Goal: Task Accomplishment & Management: Manage account settings

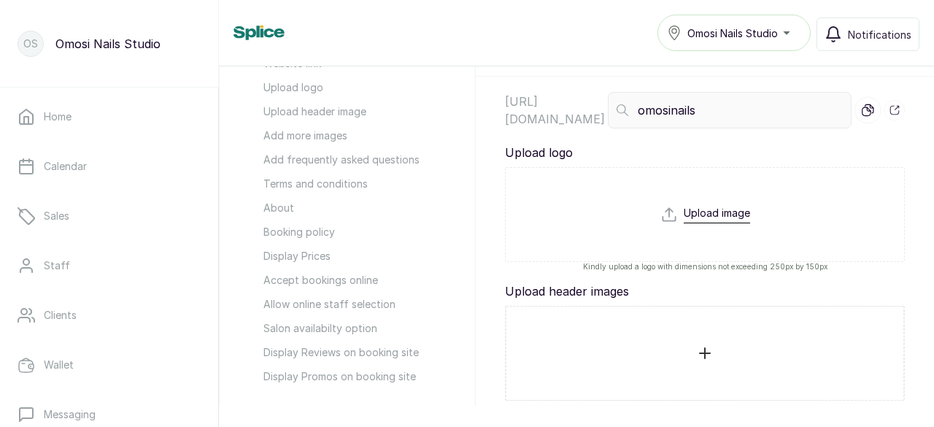
scroll to position [190, 0]
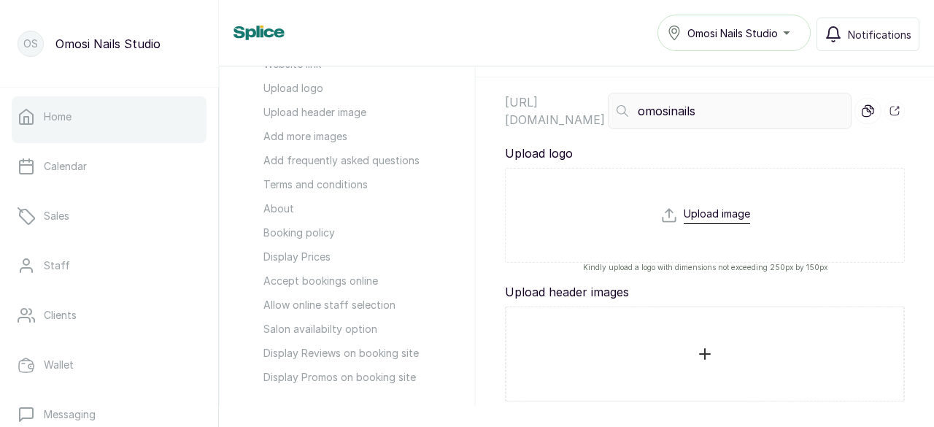
click at [80, 123] on link "Home" at bounding box center [109, 116] width 195 height 41
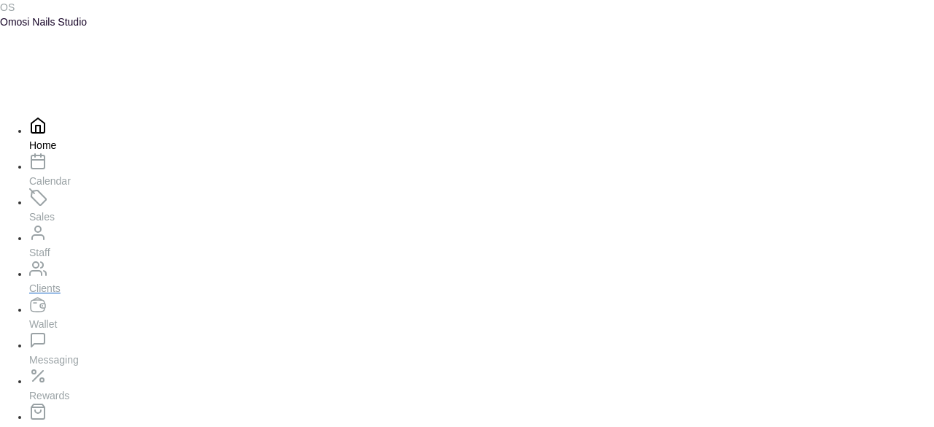
scroll to position [364, 0]
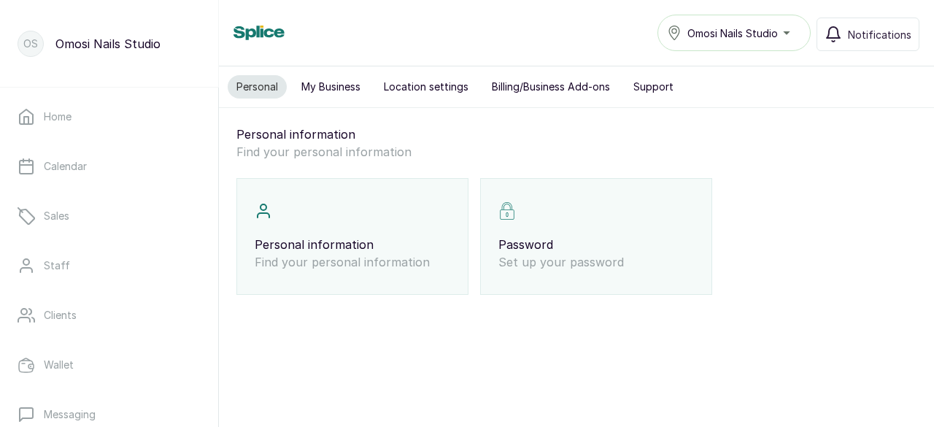
click at [349, 75] on button "My Business" at bounding box center [331, 86] width 77 height 23
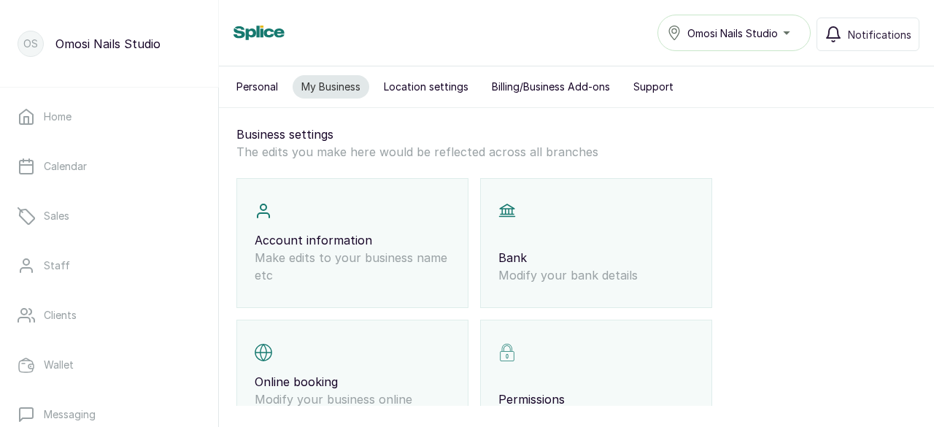
scroll to position [60, 0]
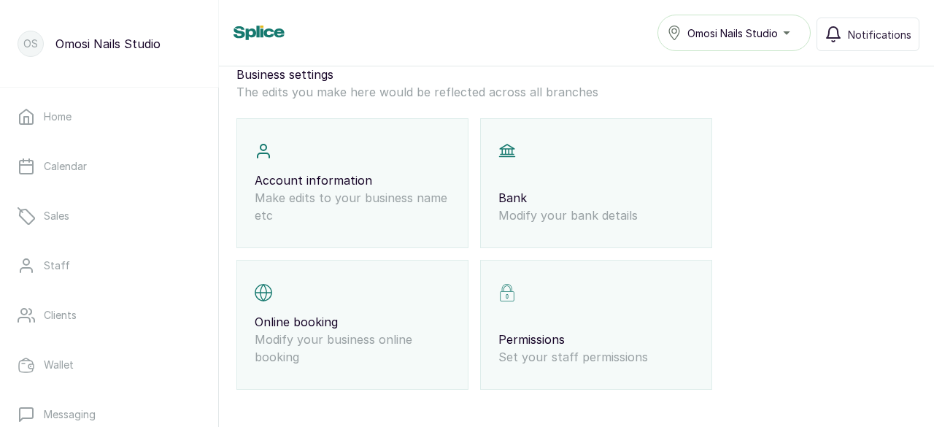
click at [356, 331] on p "Modify your business online booking" at bounding box center [353, 348] width 196 height 35
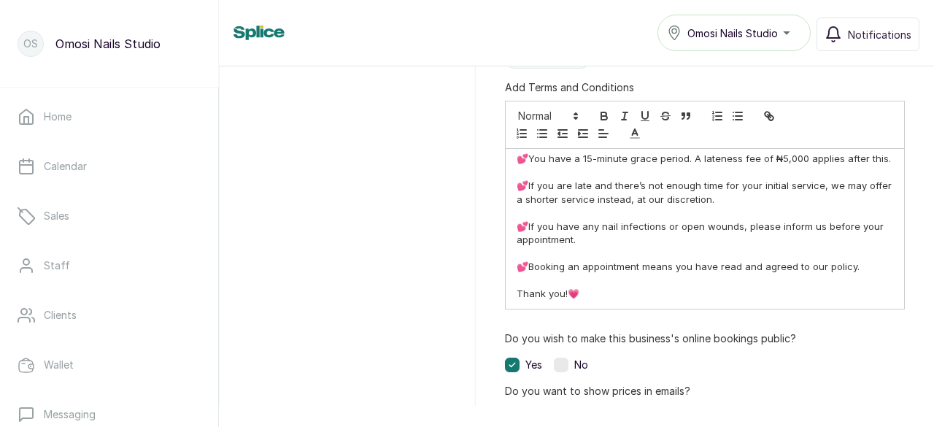
scroll to position [248, 0]
click at [543, 277] on p at bounding box center [705, 279] width 377 height 13
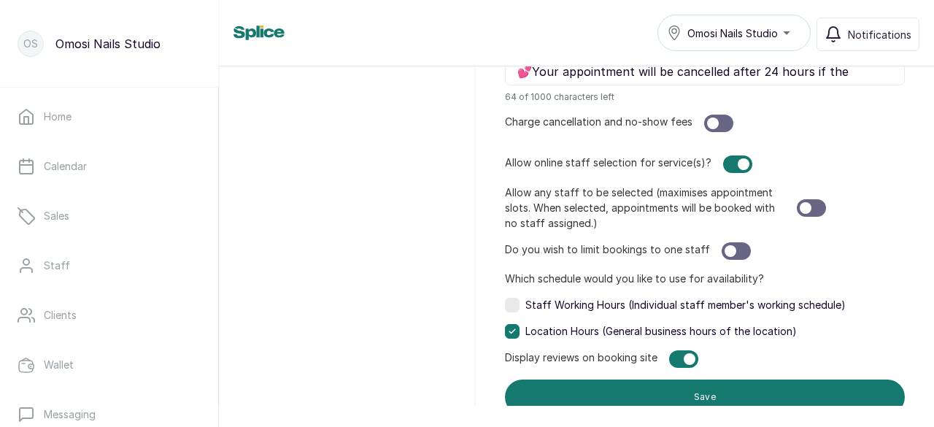
scroll to position [1615, 0]
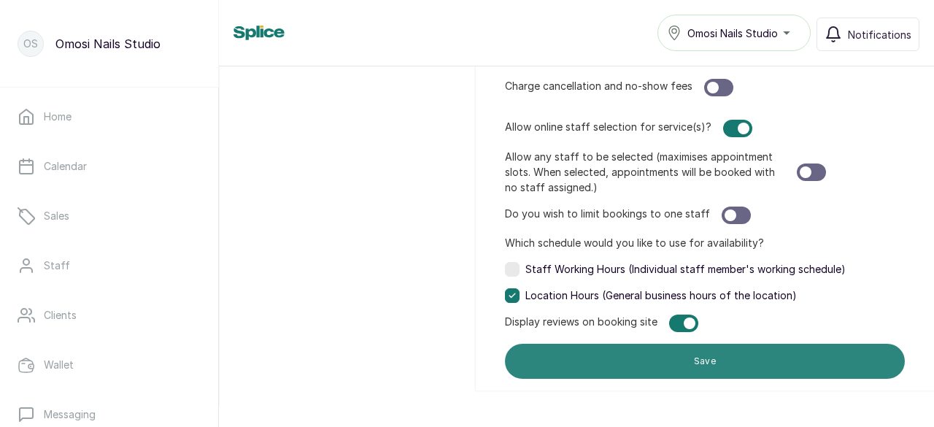
click at [604, 350] on button "Save" at bounding box center [705, 361] width 400 height 35
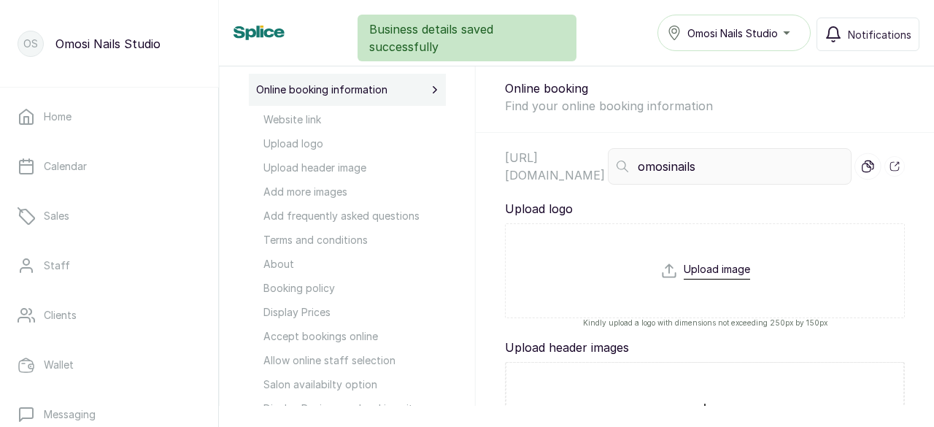
scroll to position [0, 0]
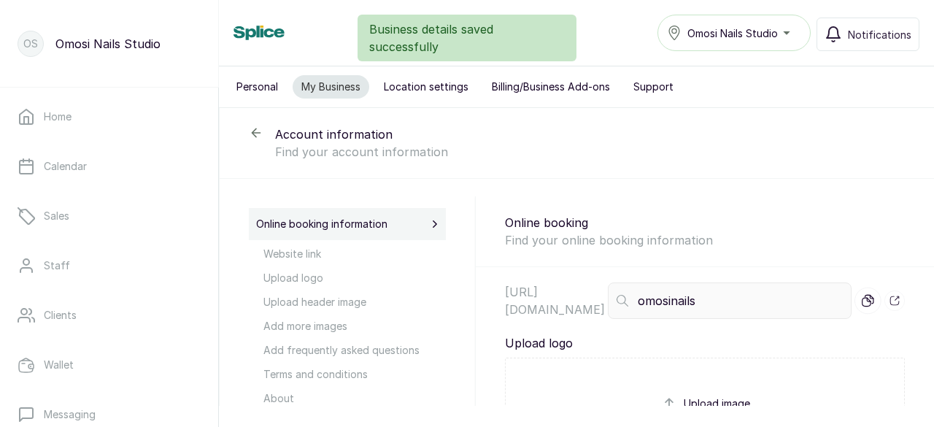
click at [265, 137] on div "Account information Find your account information" at bounding box center [577, 143] width 715 height 71
click at [251, 137] on icon at bounding box center [256, 133] width 15 height 15
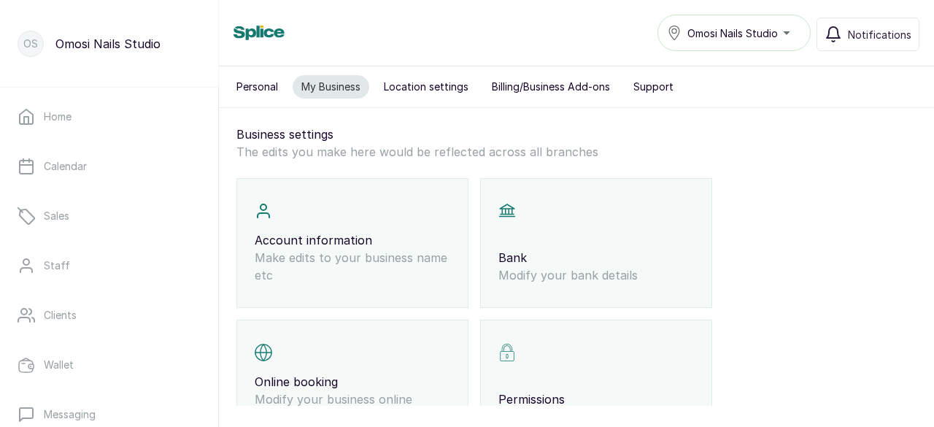
click at [264, 81] on button "Personal" at bounding box center [257, 86] width 59 height 23
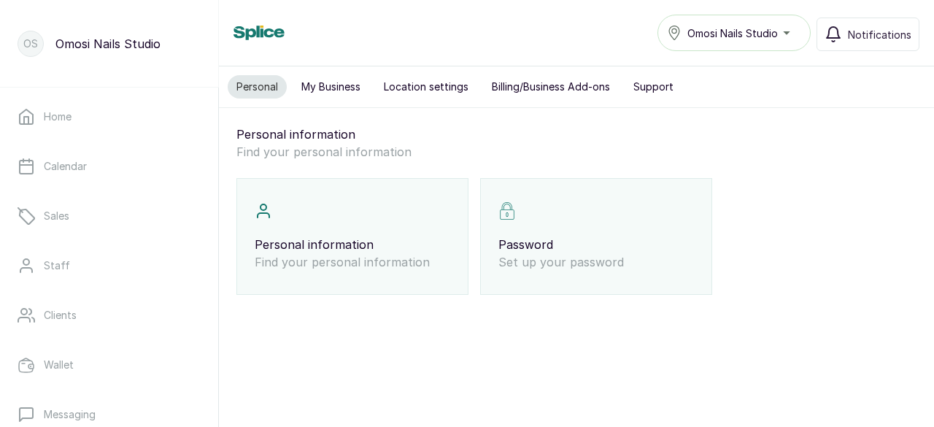
click at [338, 69] on div "Personal My Business Location settings Billing/Business Add-ons Support" at bounding box center [576, 87] width 715 height 42
click at [325, 86] on button "My Business" at bounding box center [331, 86] width 77 height 23
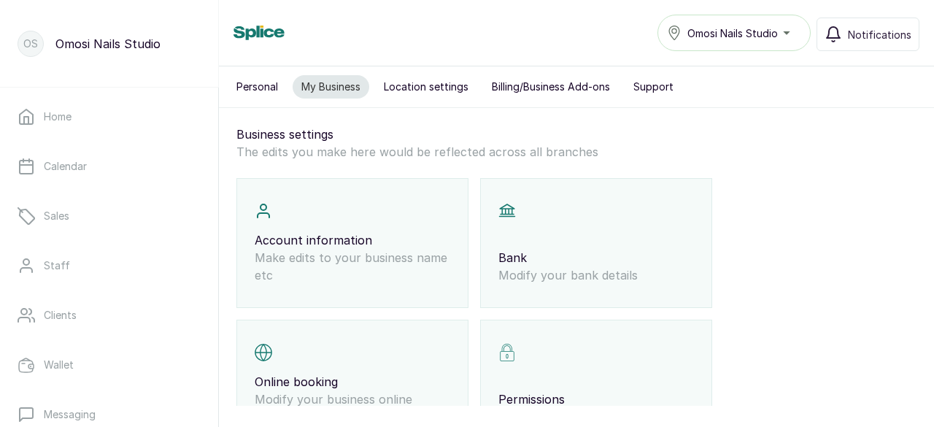
click at [317, 348] on div "Online booking Modify your business online booking" at bounding box center [353, 385] width 232 height 130
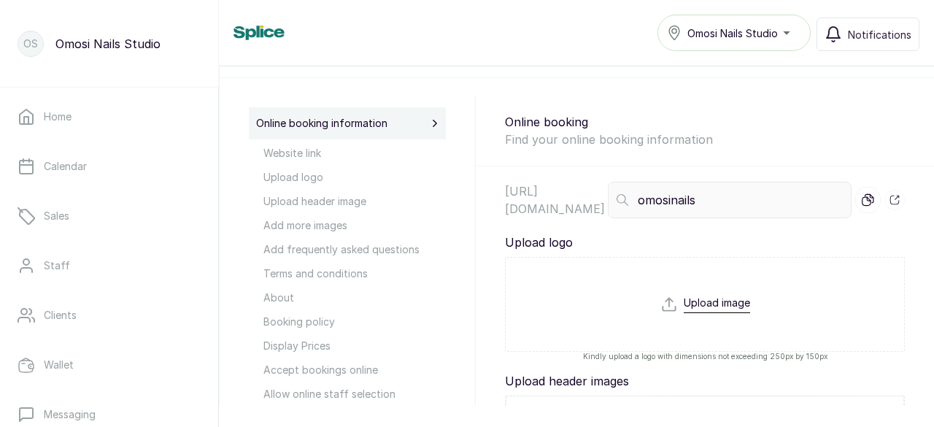
scroll to position [100, 0]
click at [299, 152] on span "Website link" at bounding box center [355, 153] width 182 height 15
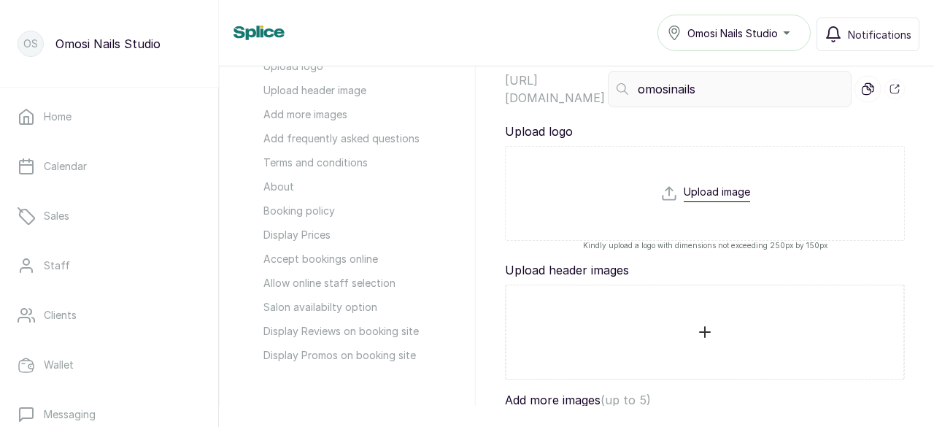
scroll to position [0, 0]
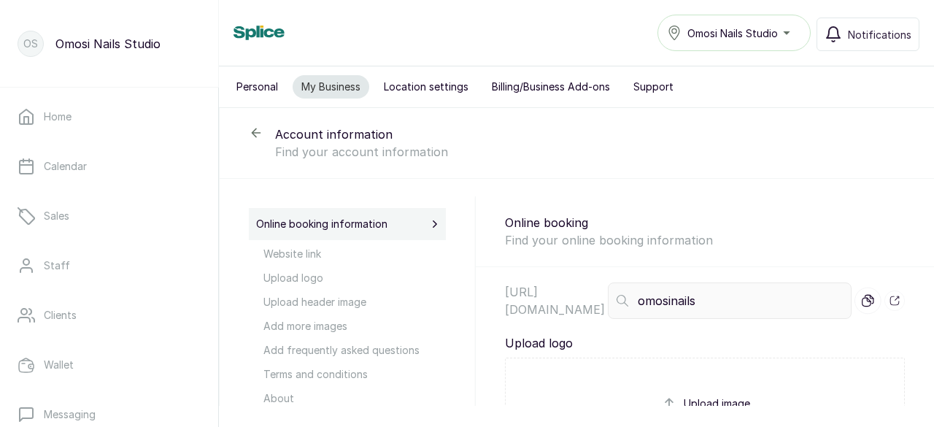
click at [257, 132] on icon at bounding box center [256, 133] width 15 height 15
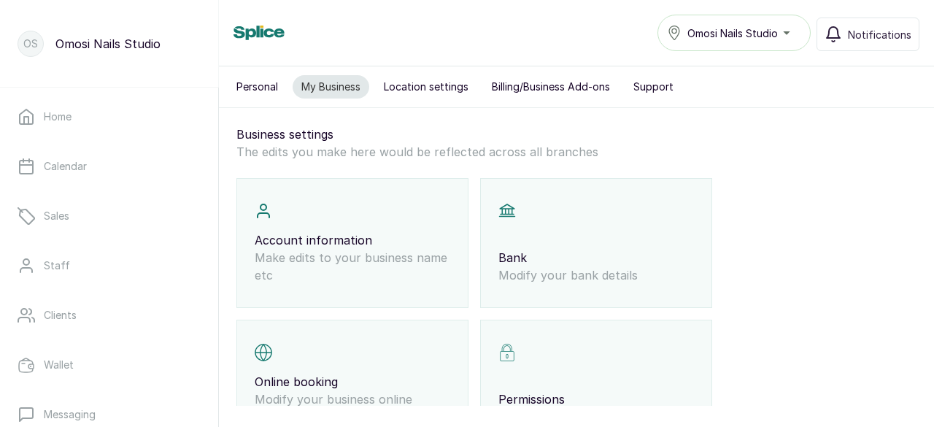
click at [283, 180] on div "Account information Make edits to your business name etc" at bounding box center [353, 243] width 232 height 130
select select "owner"
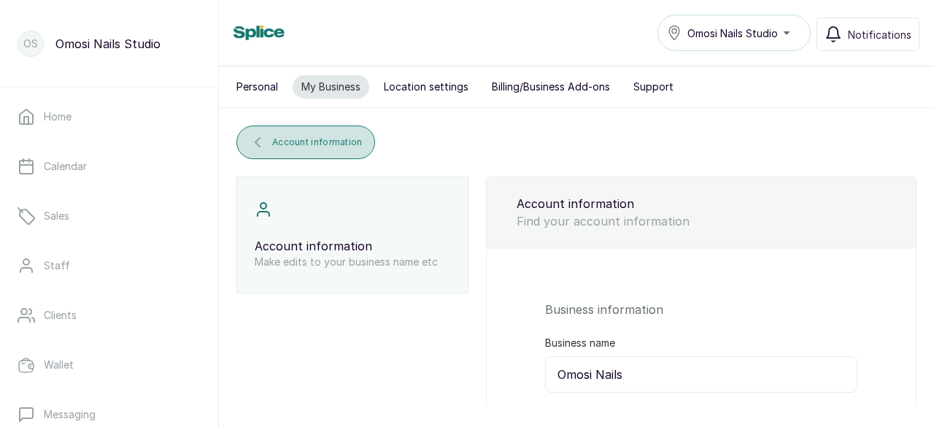
click at [263, 147] on icon "submit" at bounding box center [258, 143] width 18 height 18
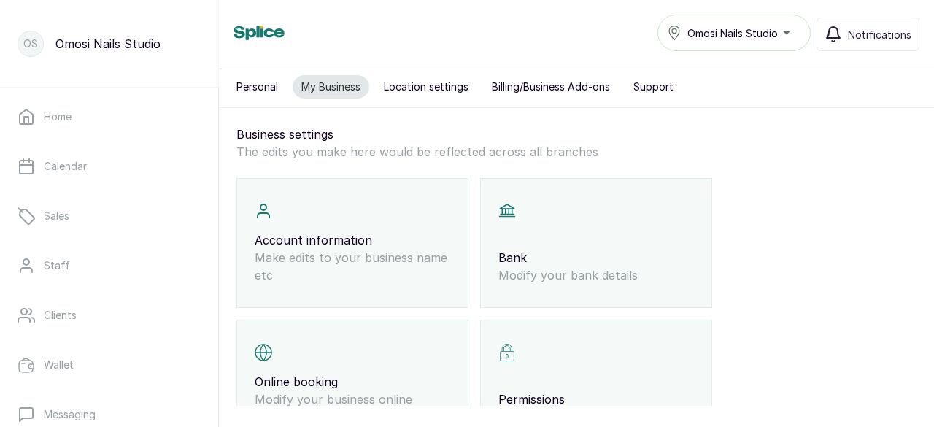
click at [420, 80] on button "Location settings" at bounding box center [426, 86] width 102 height 23
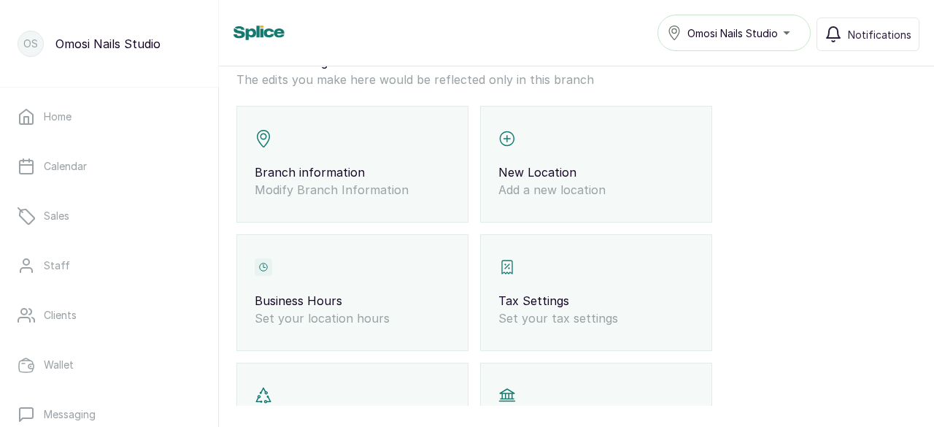
scroll to position [76, 0]
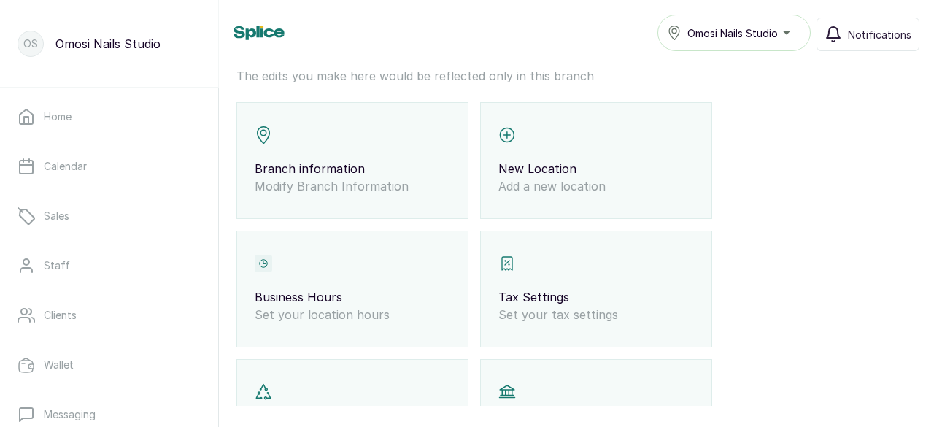
click at [426, 137] on div "Branch information Modify Branch Information" at bounding box center [353, 160] width 232 height 117
select select "fixed_value"
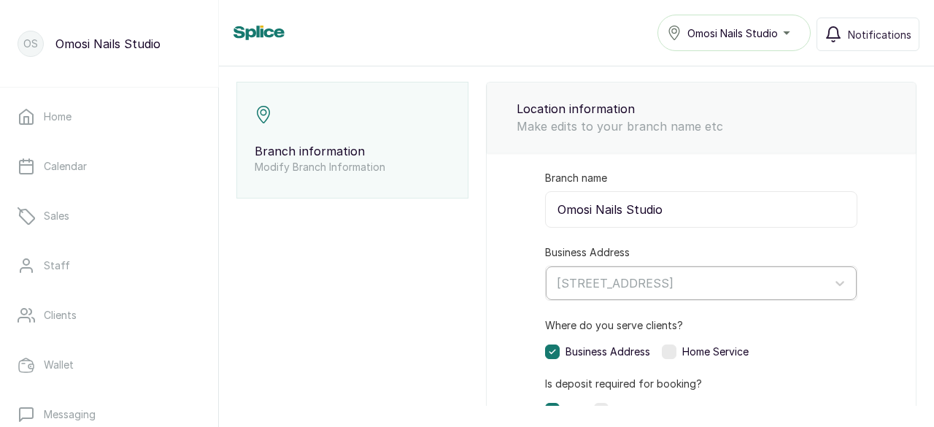
scroll to position [0, 0]
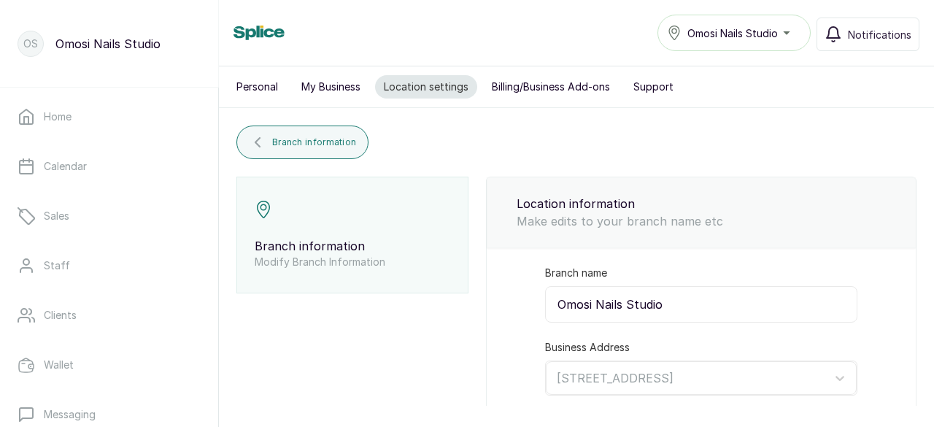
click at [320, 93] on button "My Business" at bounding box center [331, 86] width 77 height 23
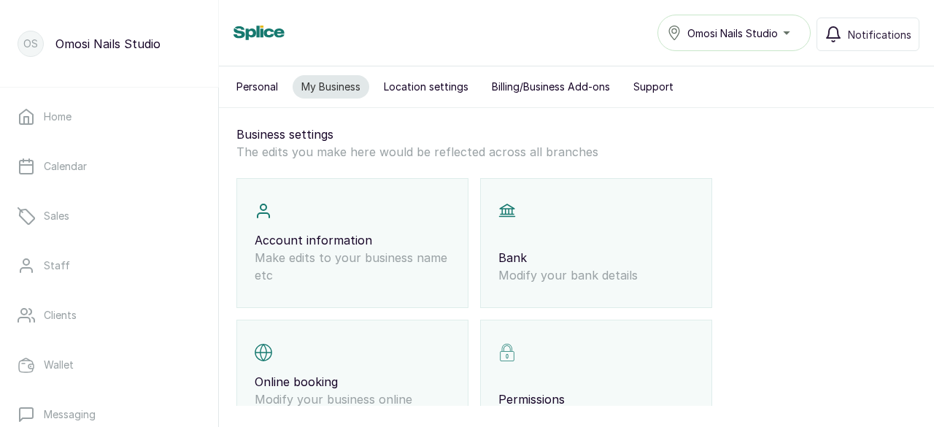
click at [416, 88] on button "Location settings" at bounding box center [426, 86] width 102 height 23
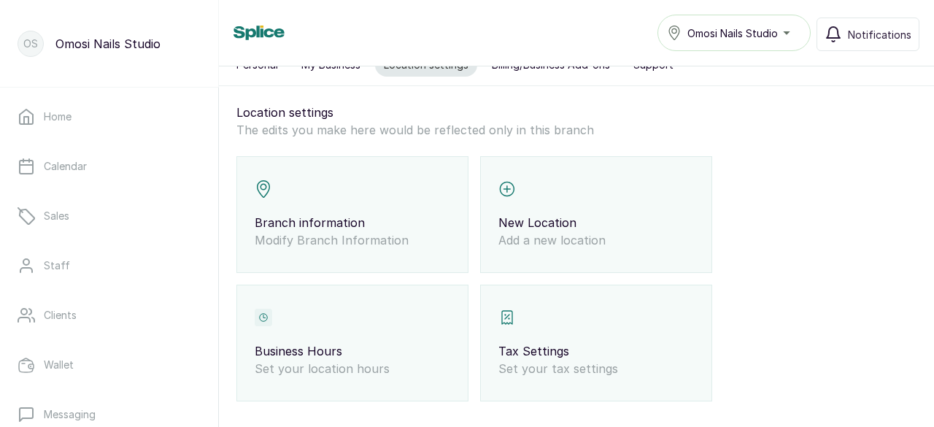
scroll to position [20, 0]
click at [358, 218] on p "Branch information" at bounding box center [353, 224] width 196 height 18
select select "fixed_value"
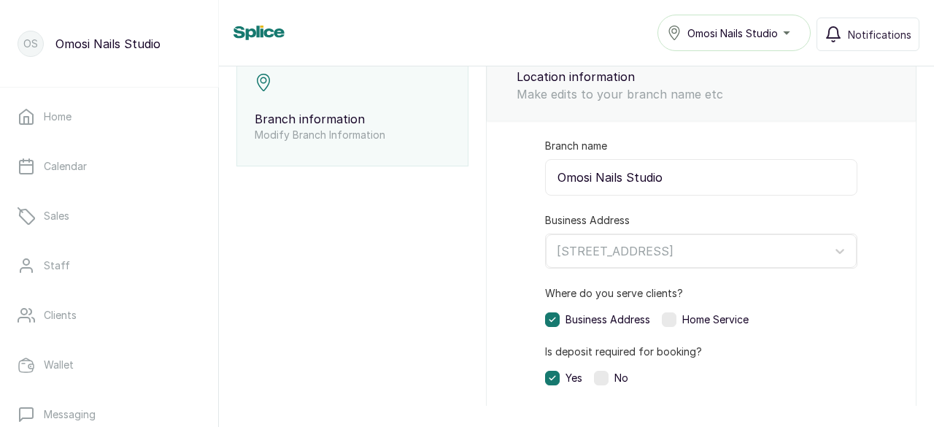
scroll to position [0, 0]
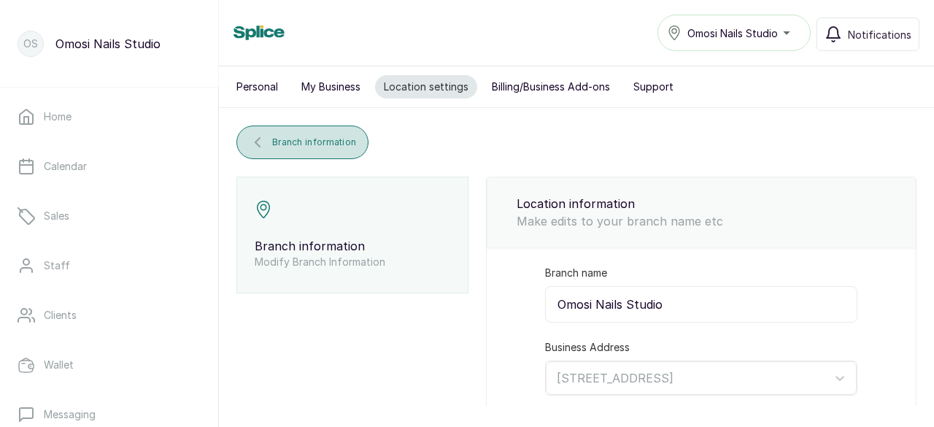
click at [320, 141] on span "Branch information" at bounding box center [314, 143] width 84 height 12
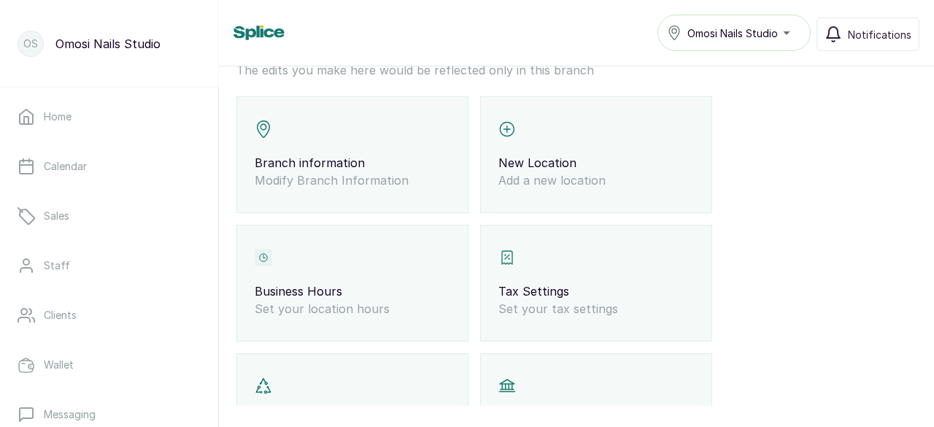
scroll to position [296, 0]
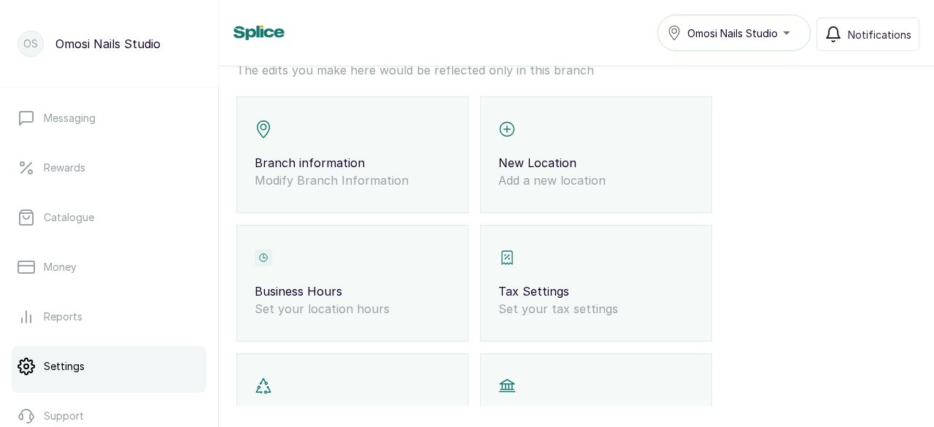
click at [300, 304] on p "Set your location hours" at bounding box center [353, 309] width 196 height 18
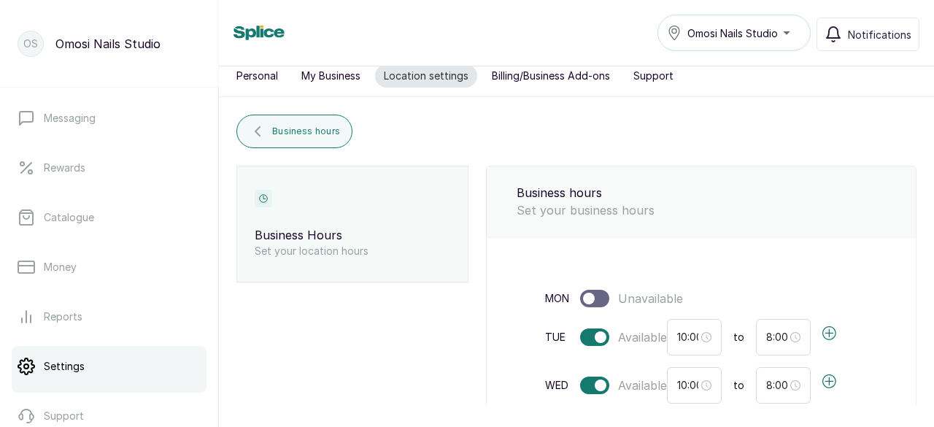
scroll to position [0, 0]
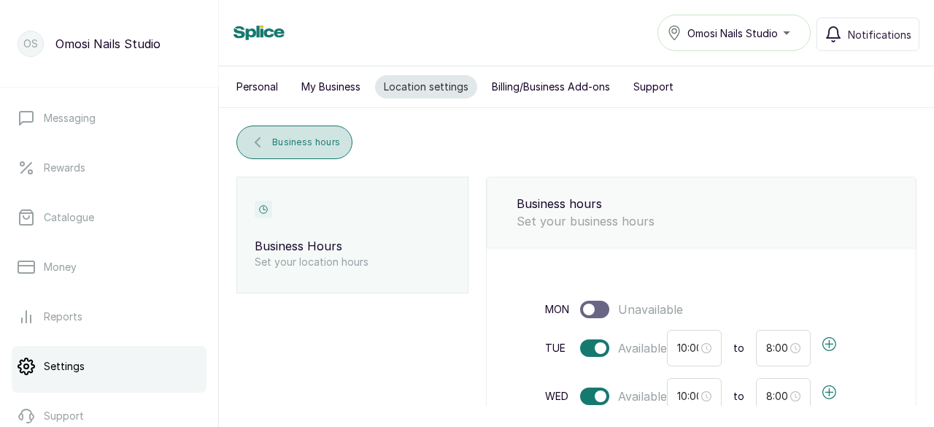
click at [272, 141] on button "Business hours" at bounding box center [295, 143] width 116 height 34
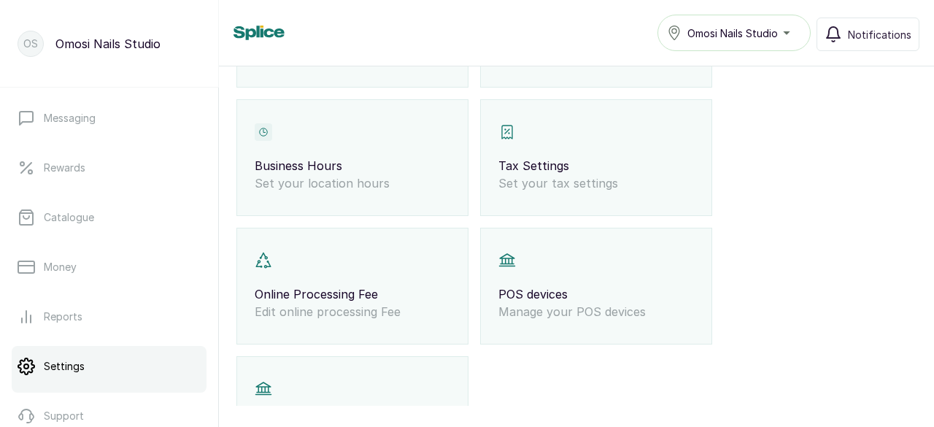
scroll to position [260, 0]
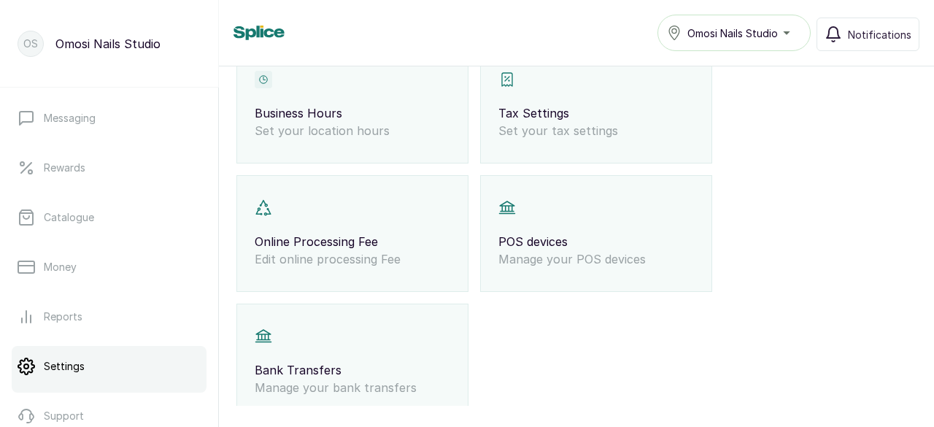
click at [397, 220] on div "Online Processing Fee Edit online processing Fee" at bounding box center [353, 233] width 232 height 117
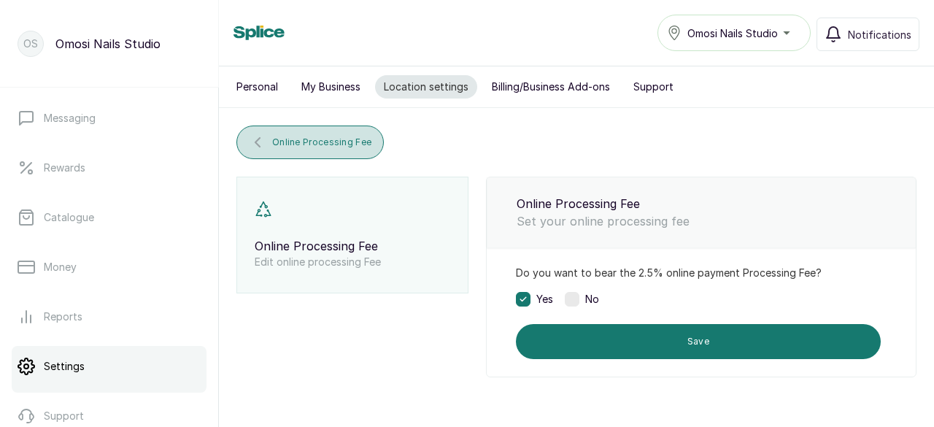
click at [293, 137] on span "Online Processing Fee" at bounding box center [321, 143] width 99 height 12
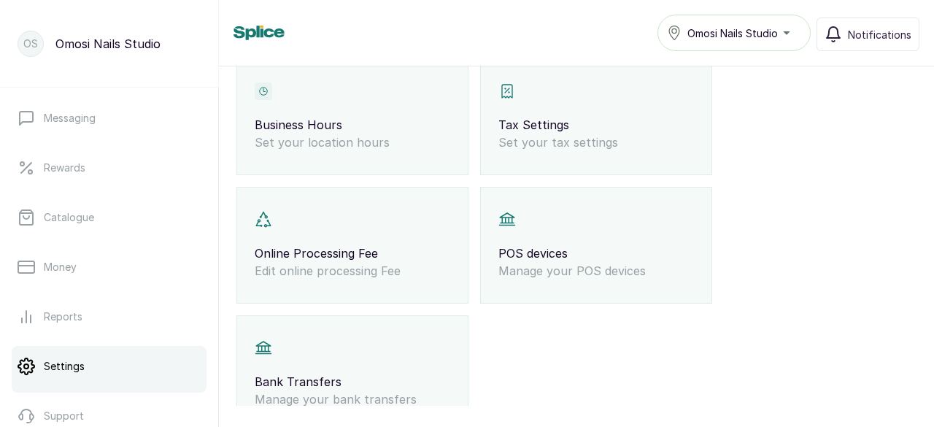
scroll to position [291, 0]
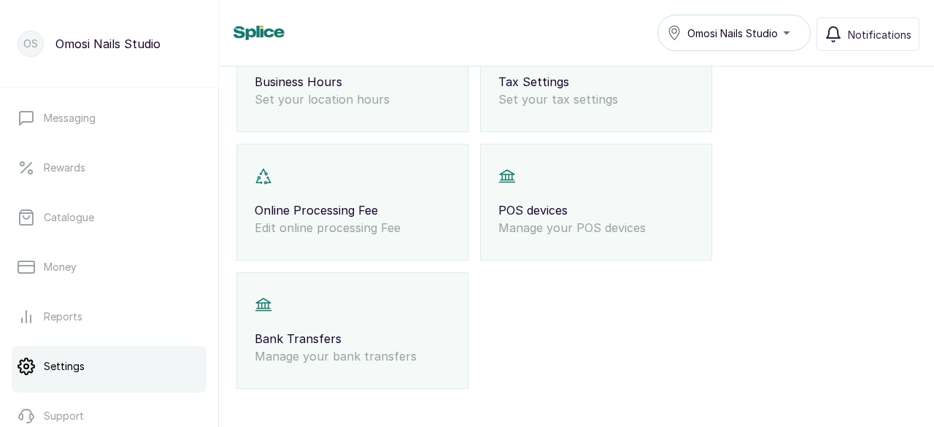
click at [387, 348] on p "Manage your bank transfers" at bounding box center [353, 356] width 196 height 18
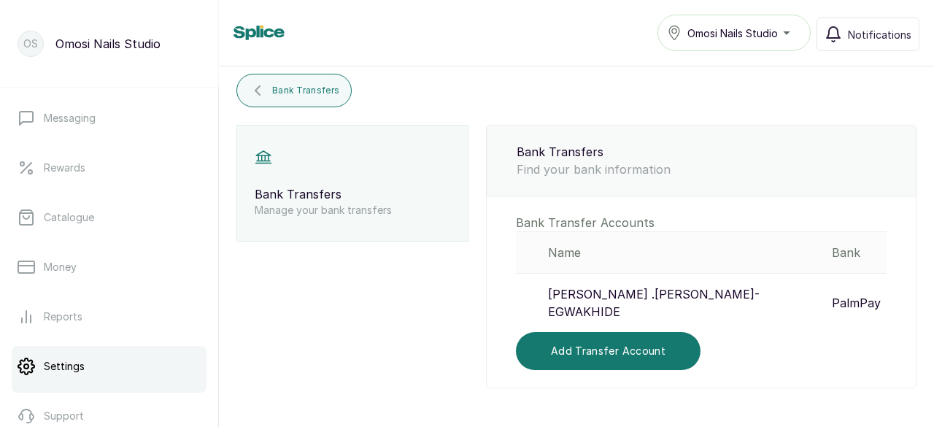
scroll to position [32, 0]
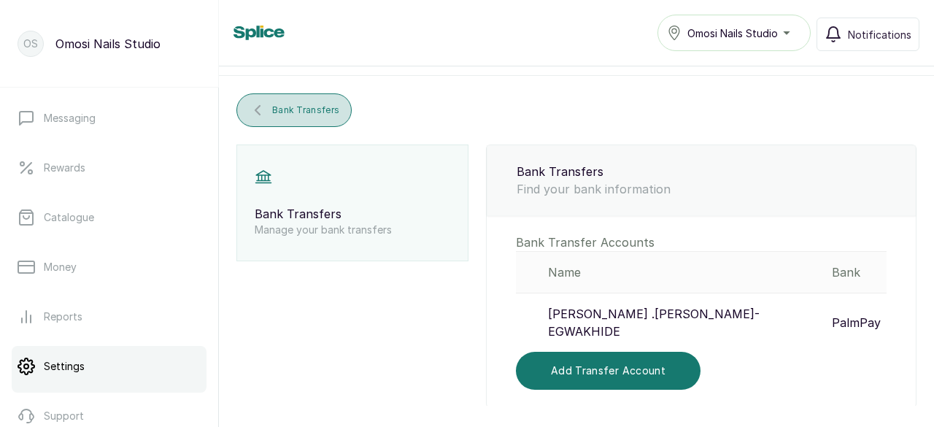
click at [330, 107] on span "Bank Transfers" at bounding box center [305, 110] width 67 height 12
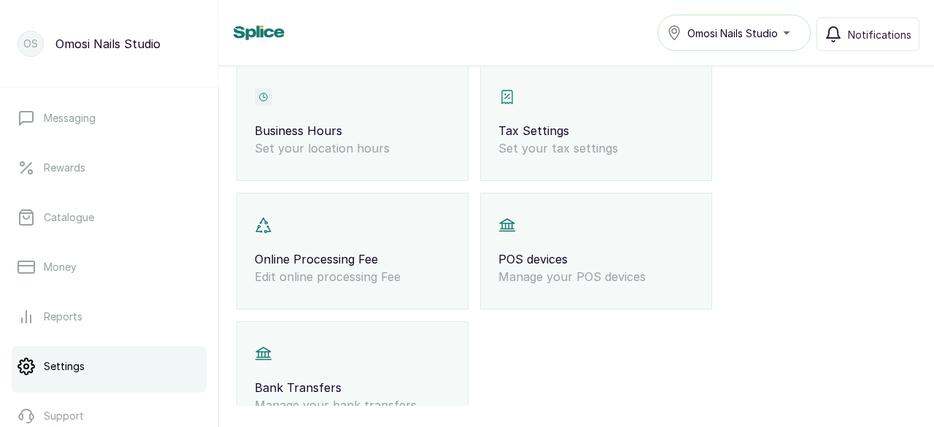
scroll to position [251, 0]
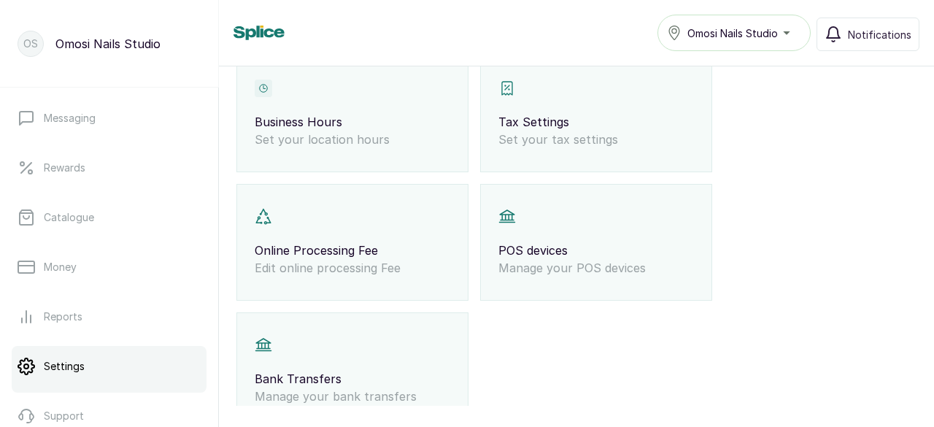
click at [569, 305] on div "Branch information Modify Branch Information New Location Add a new location Bu…" at bounding box center [577, 178] width 680 height 502
click at [555, 253] on p "POS devices" at bounding box center [597, 251] width 196 height 18
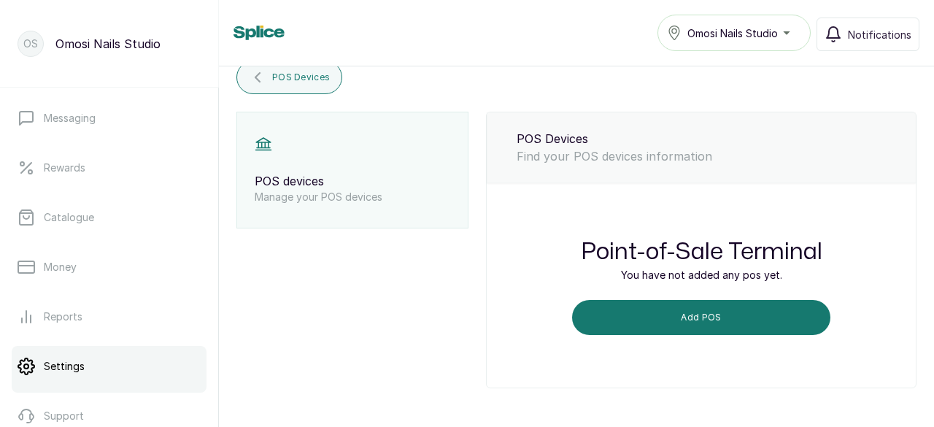
scroll to position [63, 0]
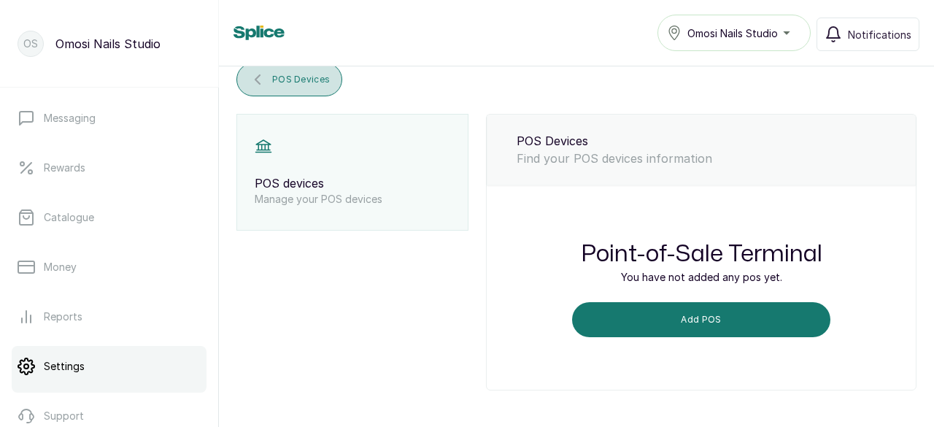
click at [300, 86] on button "POS Devices" at bounding box center [290, 80] width 106 height 34
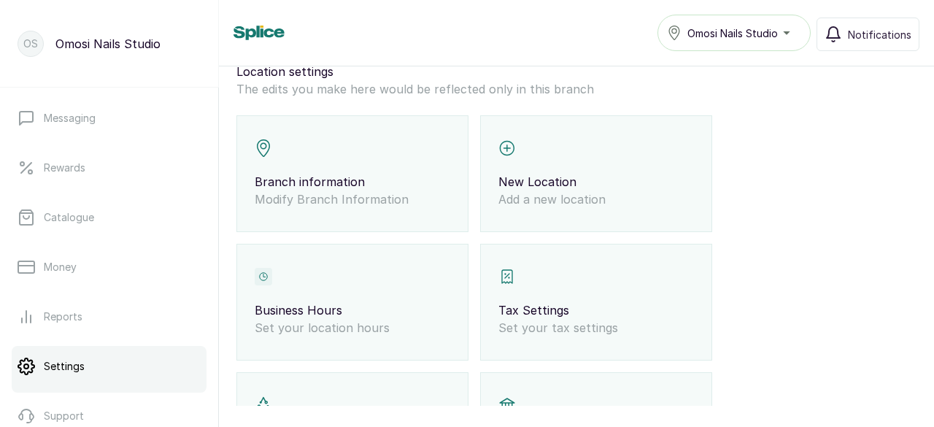
scroll to position [0, 0]
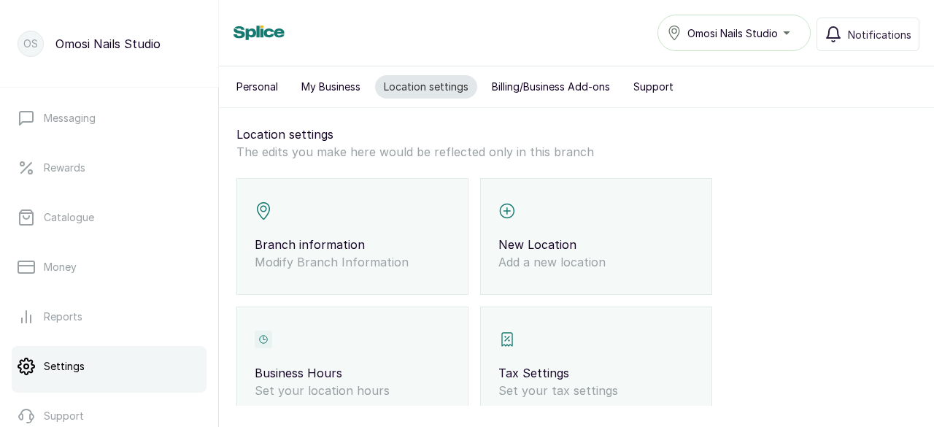
click at [531, 87] on button "Billing/Business Add-ons" at bounding box center [551, 86] width 136 height 23
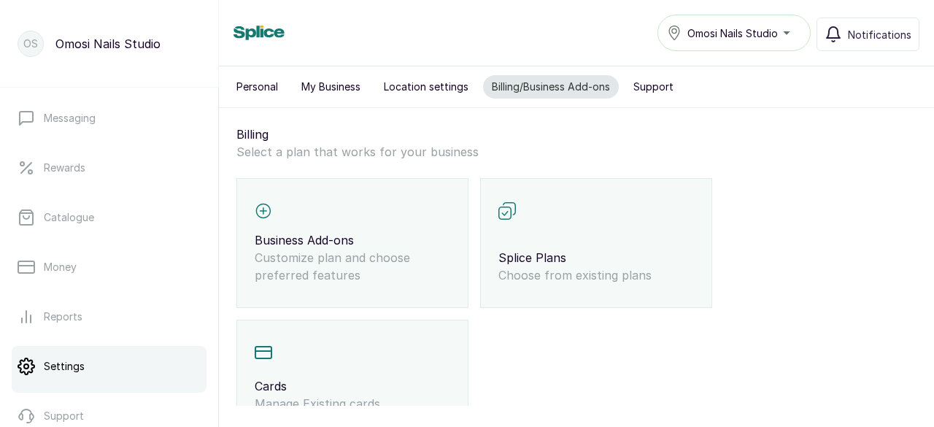
click at [337, 82] on button "My Business" at bounding box center [331, 86] width 77 height 23
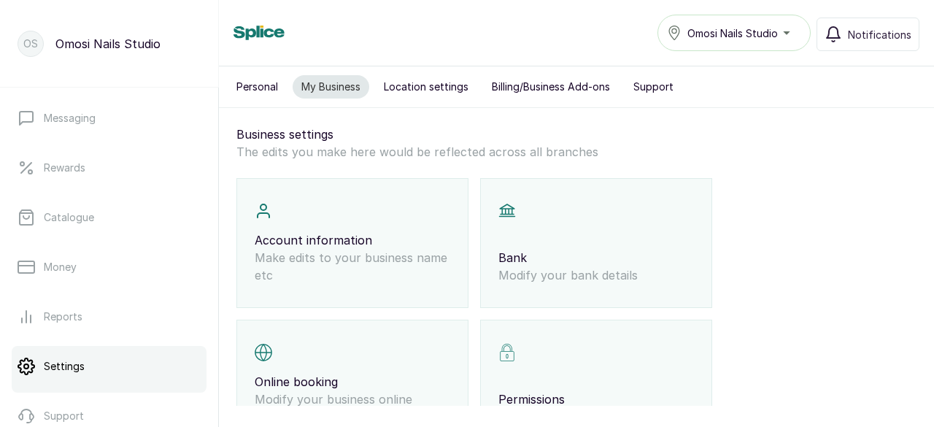
click at [246, 83] on button "Personal" at bounding box center [257, 86] width 59 height 23
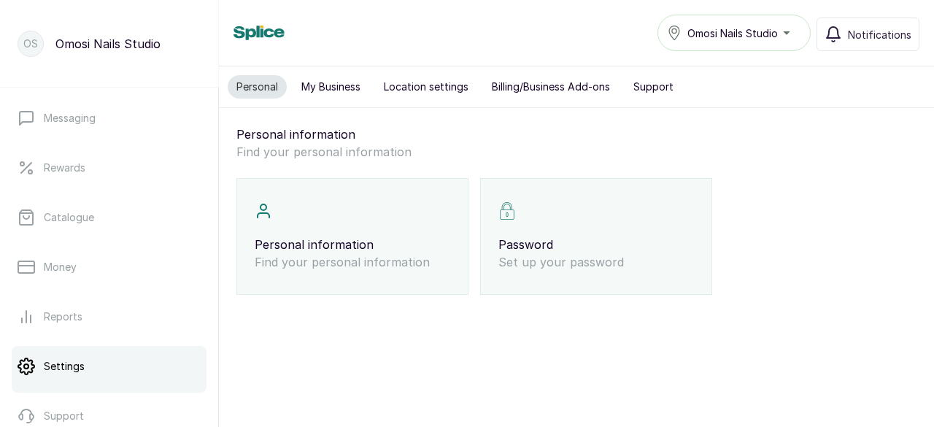
click at [368, 261] on p "Find your personal information" at bounding box center [353, 262] width 196 height 18
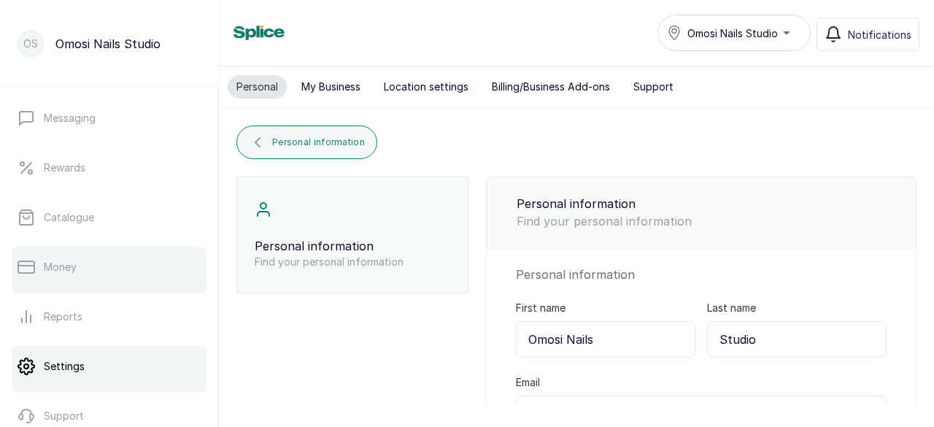
click at [77, 262] on link "Money" at bounding box center [109, 267] width 195 height 41
